Goal: Find contact information: Find contact information

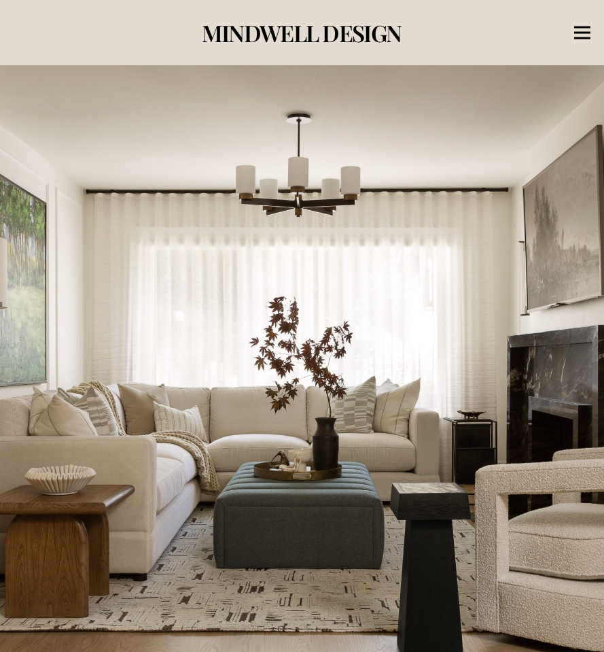
click at [583, 35] on div "Menu" at bounding box center [583, 33] width 16 height 34
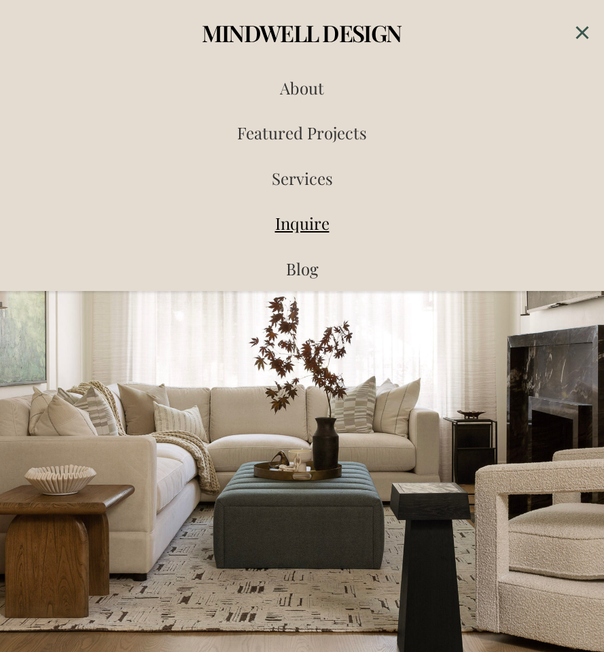
click at [320, 222] on span "Inquire" at bounding box center [302, 223] width 54 height 22
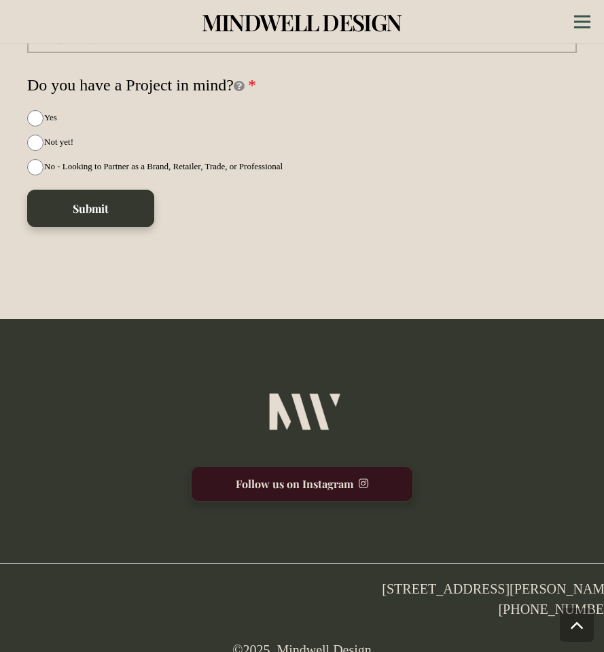
scroll to position [5308, 0]
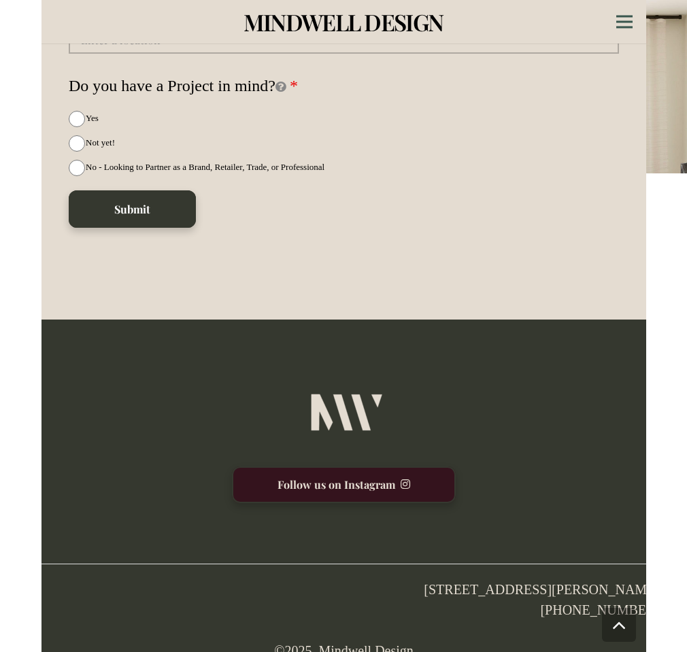
scroll to position [4637, 0]
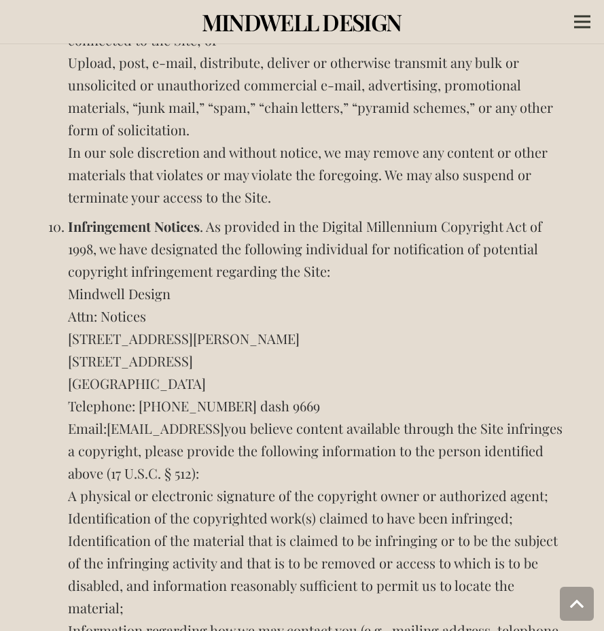
click at [232, 357] on li "Infringement Notices . As provided in the Digital Millennium Copyright Act of 1…" at bounding box center [319, 518] width 502 height 606
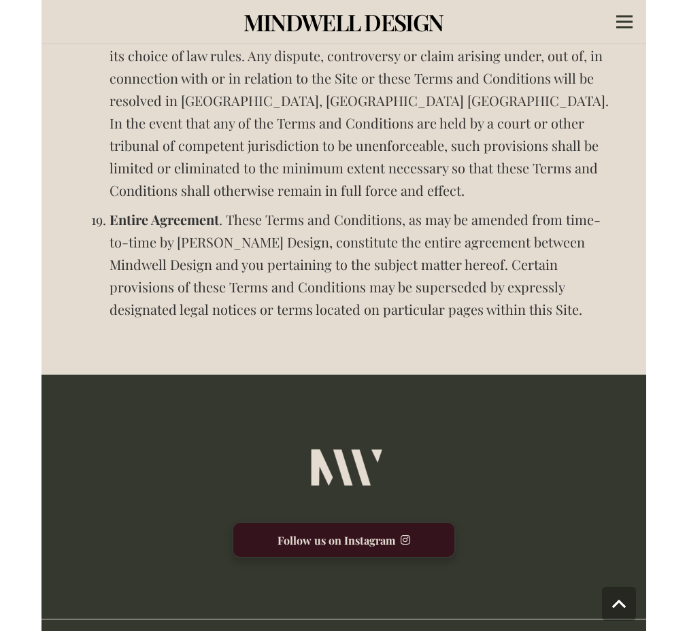
scroll to position [5270, 0]
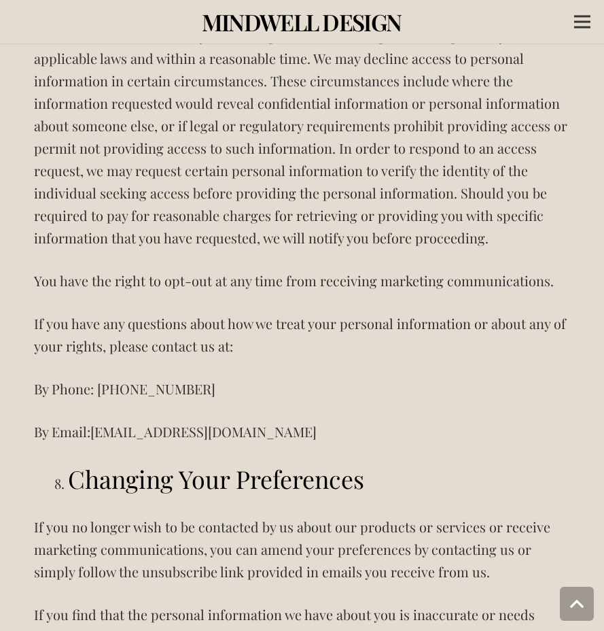
click at [241, 377] on p "By Phone: [PHONE_NUMBER]" at bounding box center [302, 388] width 536 height 22
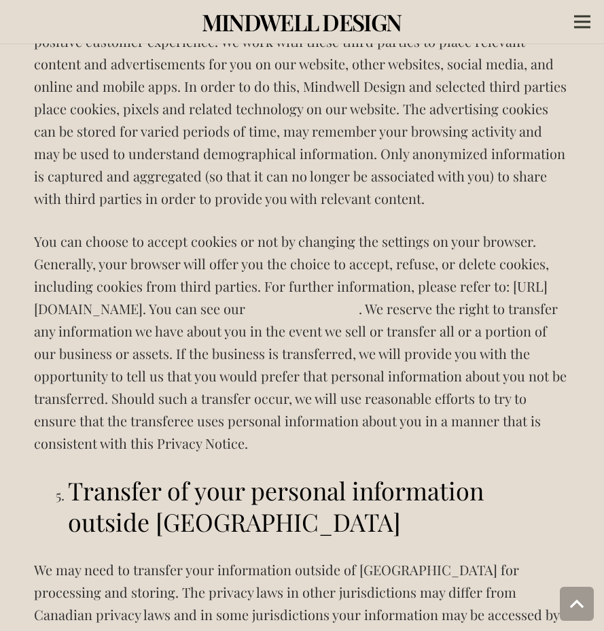
scroll to position [2382, 0]
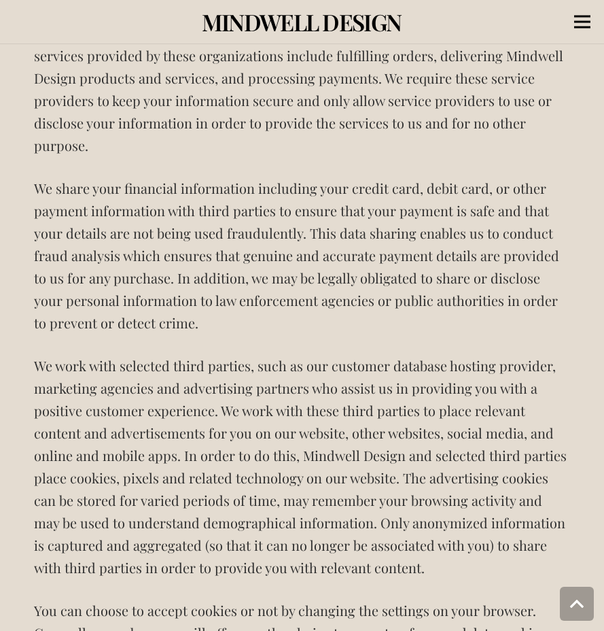
click at [584, 22] on icon "Menu" at bounding box center [583, 22] width 16 height 2
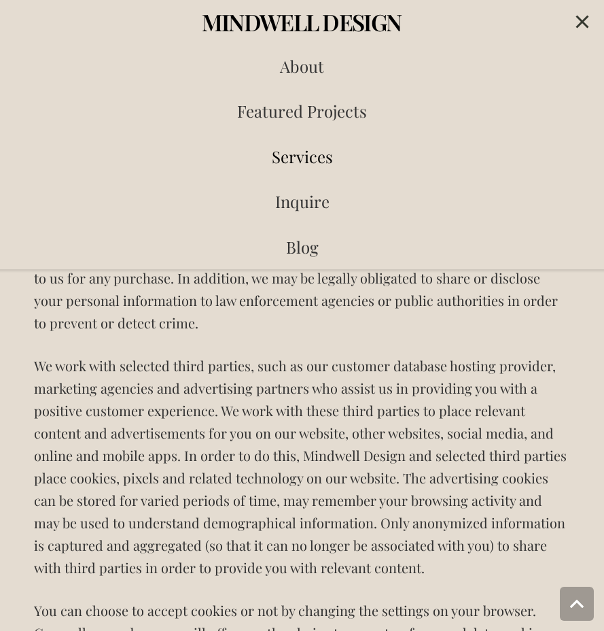
click at [305, 163] on span "Services" at bounding box center [302, 157] width 61 height 22
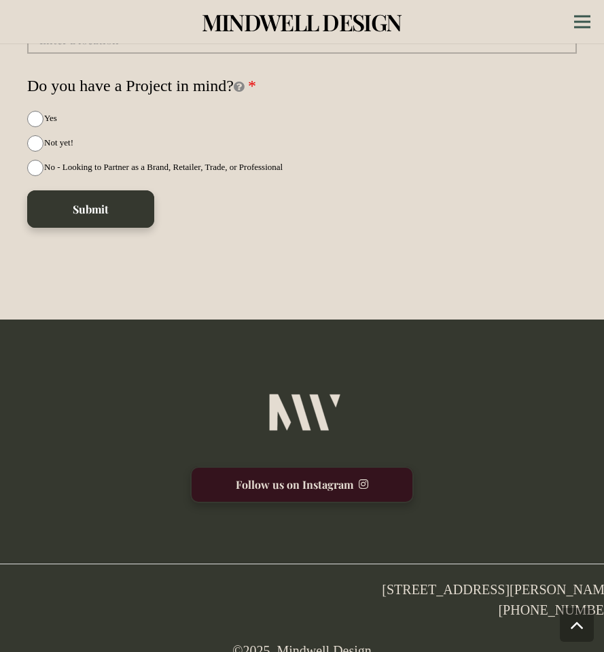
scroll to position [5308, 0]
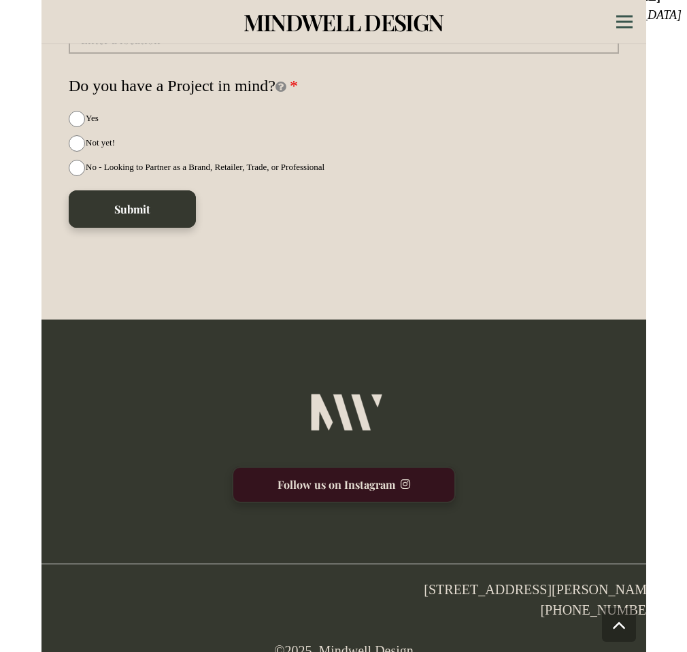
scroll to position [4637, 0]
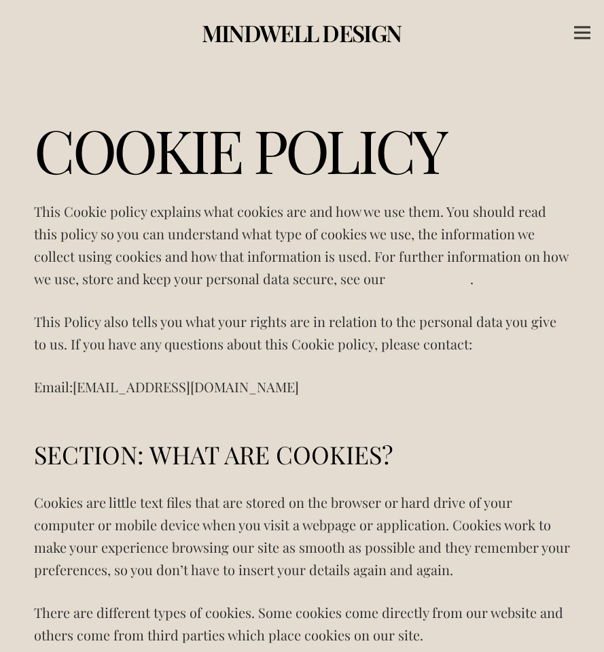
drag, startPoint x: 255, startPoint y: 392, endPoint x: 78, endPoint y: 383, distance: 177.0
click at [78, 383] on p "Email: hello@mindwelldesign.com" at bounding box center [302, 386] width 536 height 22
copy p "hello@mindwelldesign.com"
